Goal: Check status: Check status

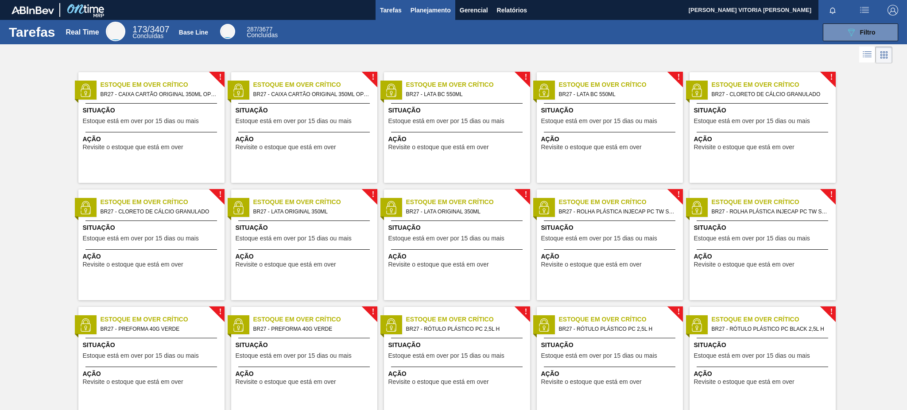
click at [431, 12] on span "Planejamento" at bounding box center [430, 10] width 40 height 11
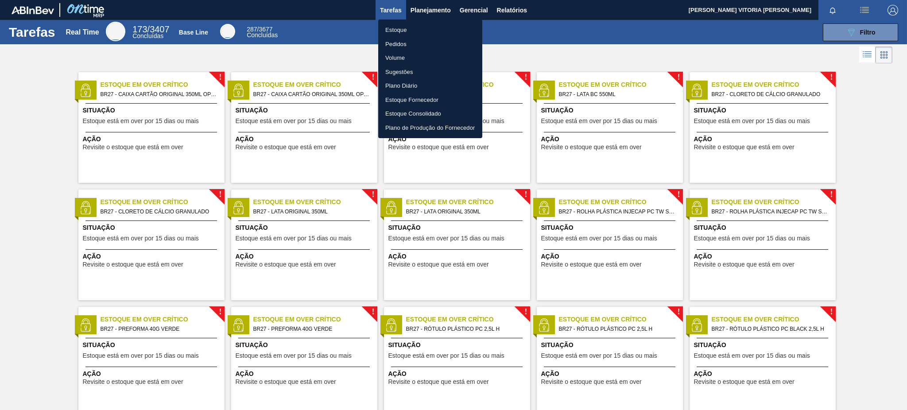
click at [439, 24] on li "Estoque" at bounding box center [430, 30] width 104 height 14
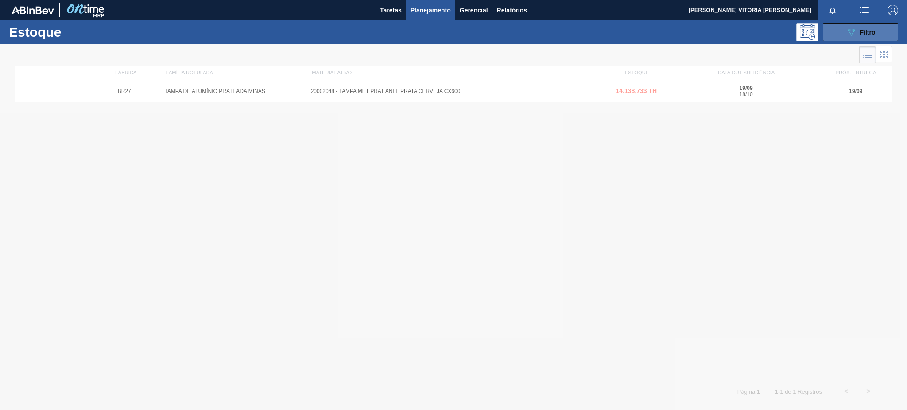
click at [876, 30] on button "089F7B8B-B2A5-4AFE-B5C0-19BA573D28AC Filtro" at bounding box center [859, 32] width 75 height 18
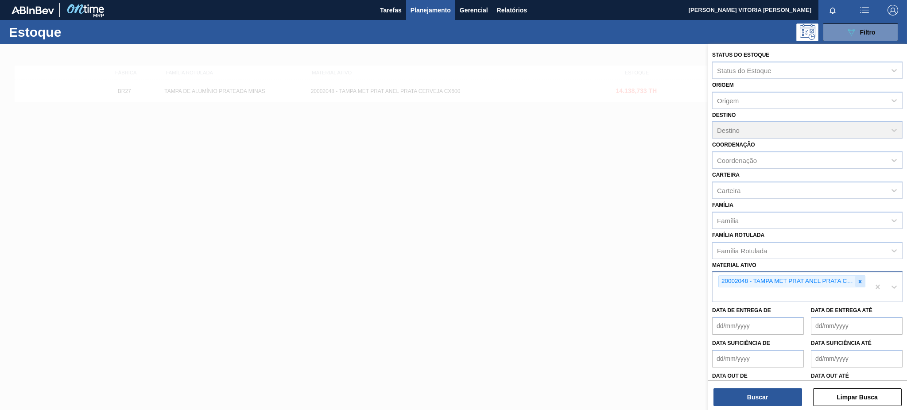
click at [857, 278] on icon at bounding box center [860, 281] width 6 height 6
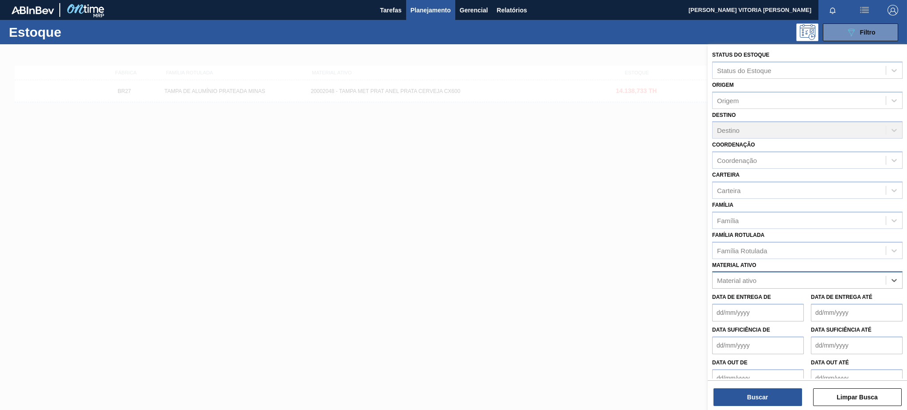
click at [806, 274] on div "Material ativo" at bounding box center [798, 280] width 173 height 13
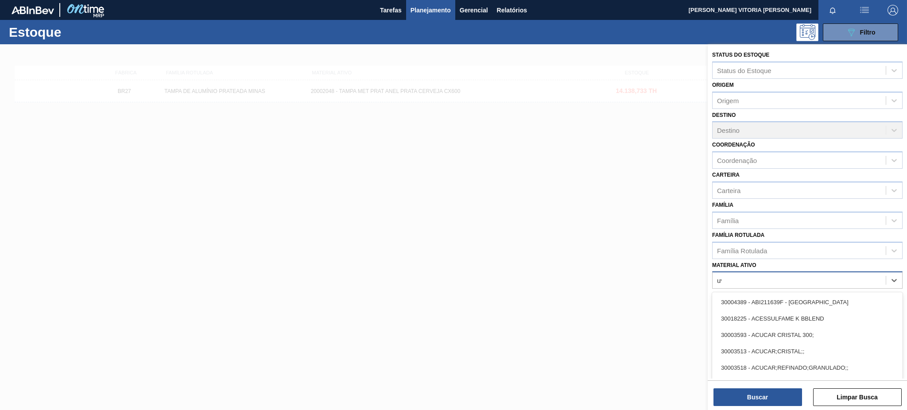
type ativo "uva"
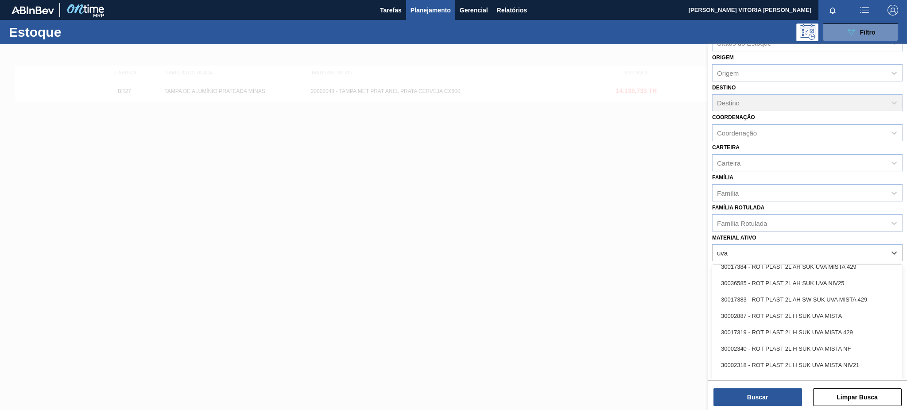
scroll to position [413, 0]
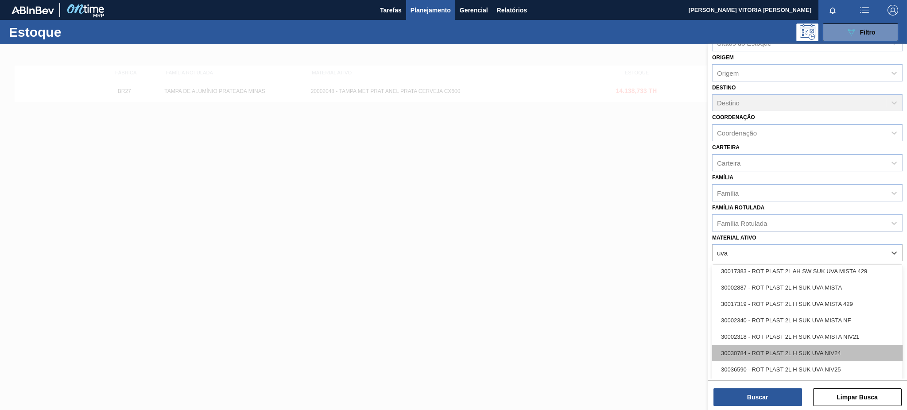
click at [857, 350] on div "30030784 - ROT PLAST 2L H SUK UVA NIV24" at bounding box center [807, 353] width 190 height 16
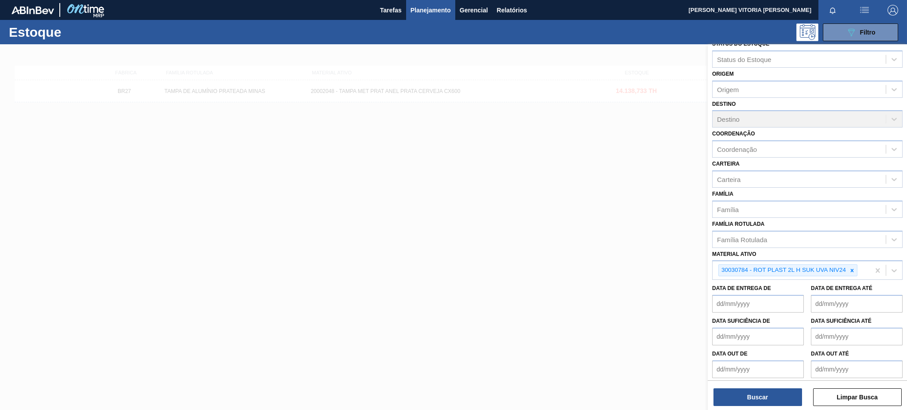
click at [777, 407] on div "Status do Estoque Status do Estoque Origem Origem Destino Destino Coordenação C…" at bounding box center [806, 227] width 199 height 367
click at [778, 404] on button "Buscar" at bounding box center [757, 397] width 89 height 18
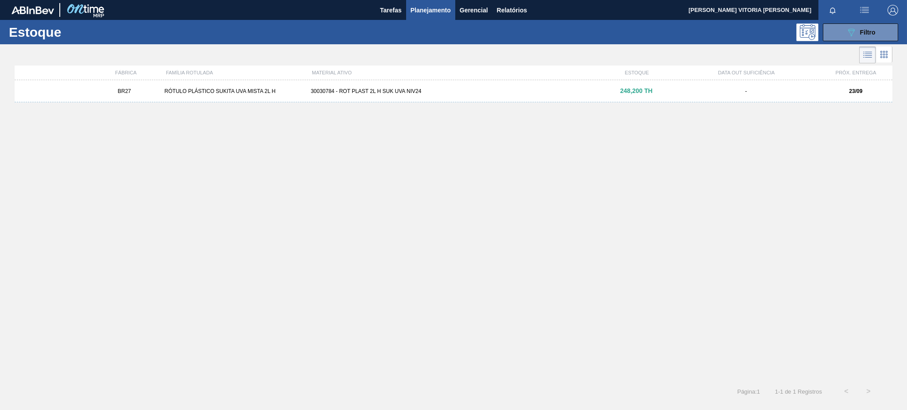
click at [494, 93] on div "30030784 - ROT PLAST 2L H SUK UVA NIV24" at bounding box center [453, 91] width 293 height 6
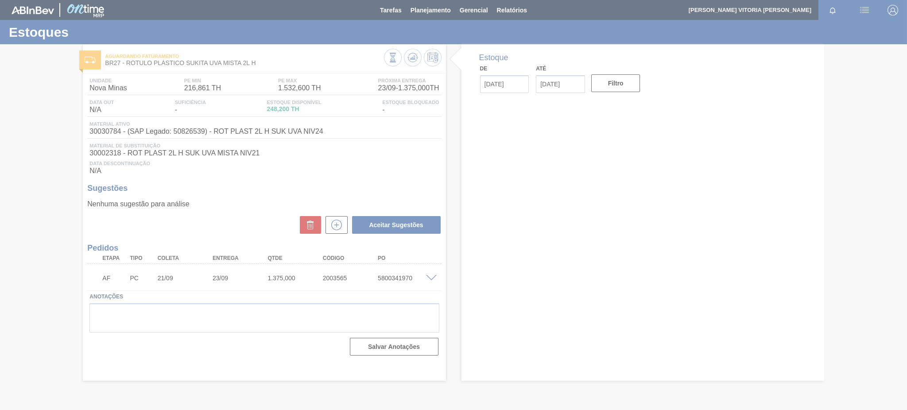
click at [425, 278] on div at bounding box center [453, 205] width 907 height 410
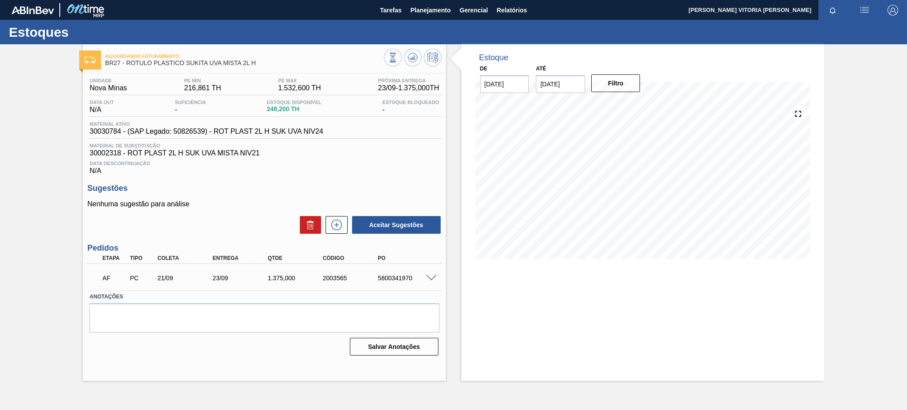
click at [431, 279] on span at bounding box center [431, 278] width 11 height 7
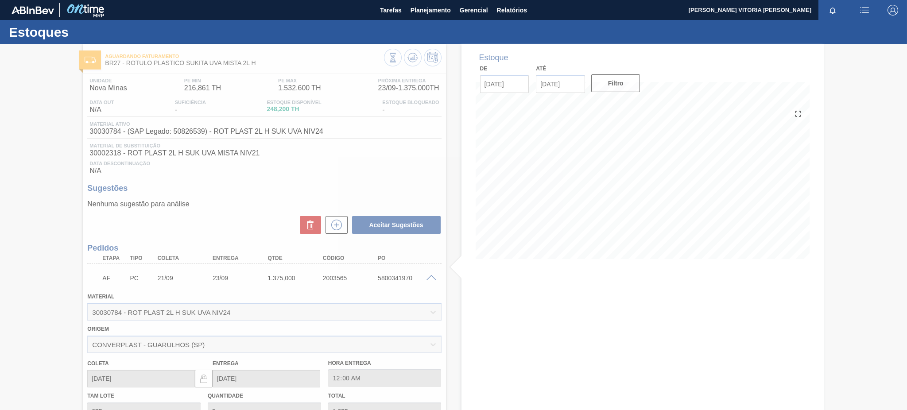
click at [432, 278] on div at bounding box center [453, 227] width 907 height 366
